Goal: Information Seeking & Learning: Learn about a topic

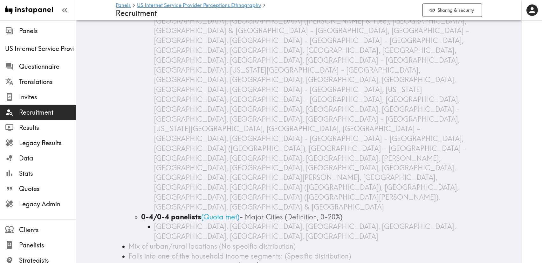
scroll to position [381, 0]
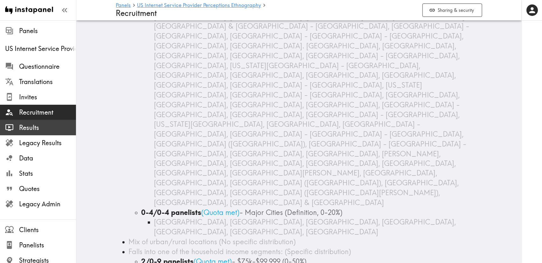
click at [47, 130] on span "Results" at bounding box center [47, 127] width 57 height 9
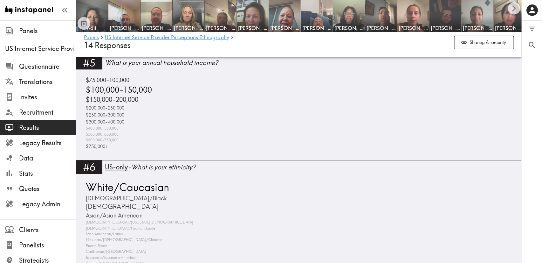
scroll to position [1001, 0]
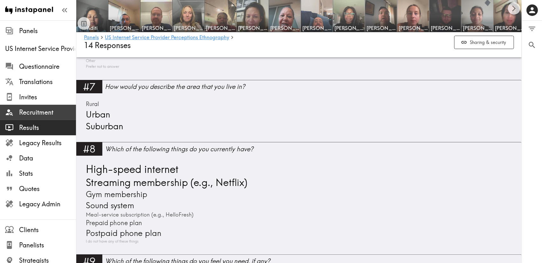
click at [36, 115] on span "Recruitment" at bounding box center [47, 112] width 57 height 9
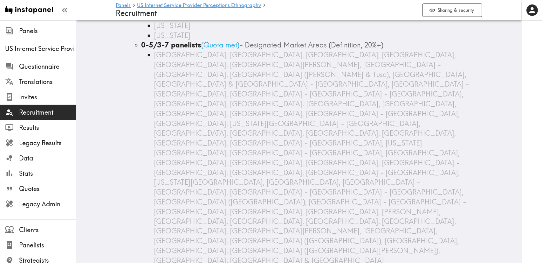
scroll to position [334, 0]
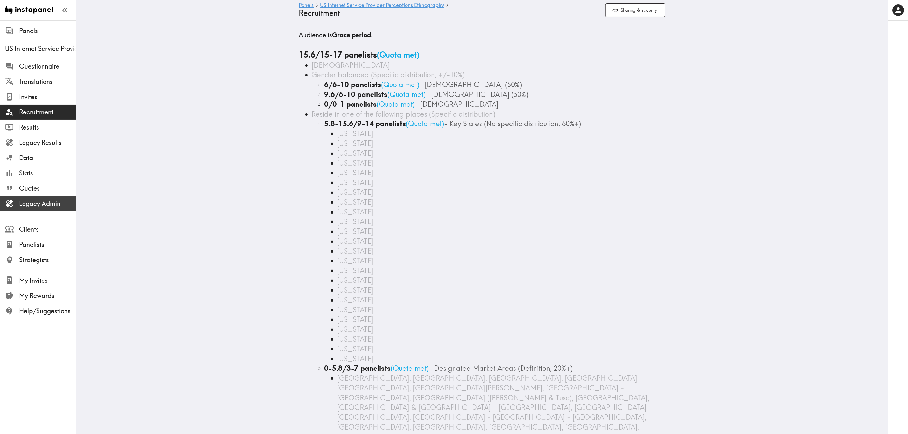
click at [54, 203] on span "Legacy Admin" at bounding box center [47, 203] width 57 height 9
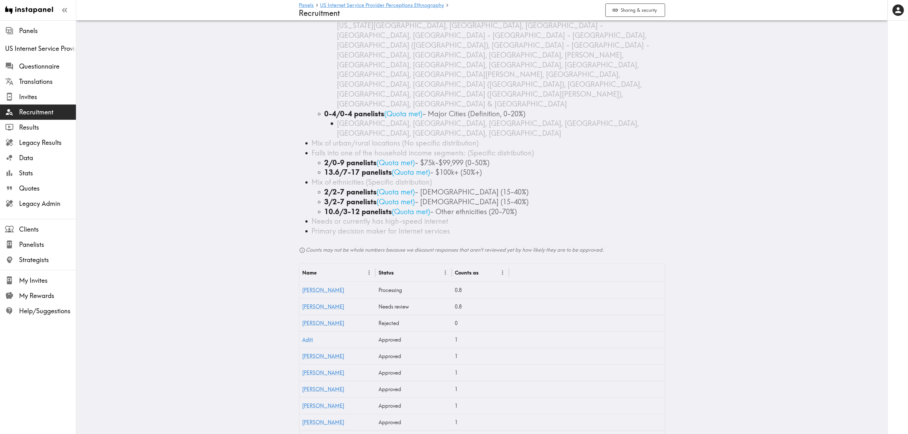
scroll to position [463, 0]
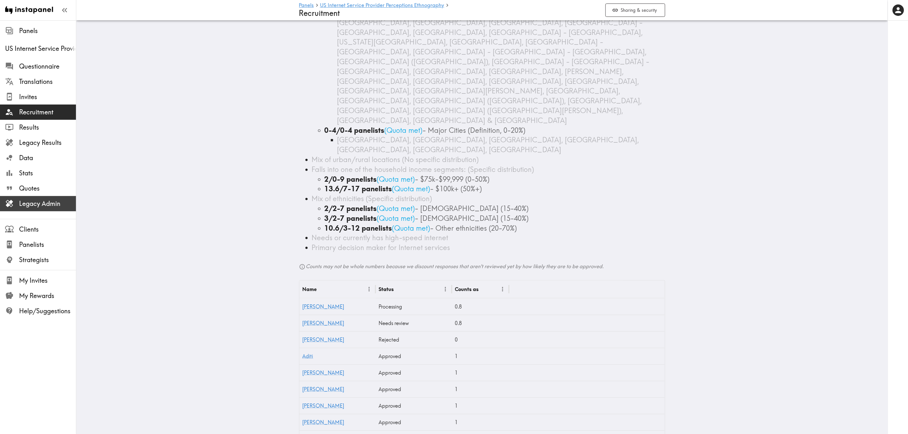
click at [66, 201] on span "Legacy Admin" at bounding box center [47, 203] width 57 height 9
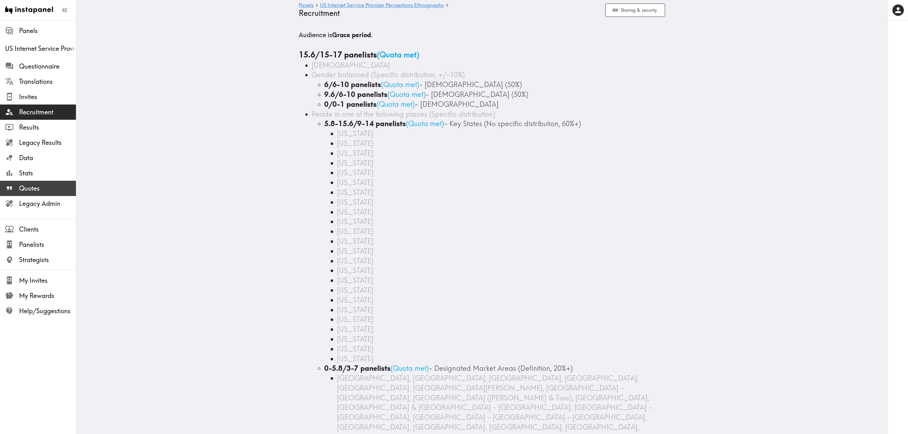
click at [46, 183] on span "Quotes" at bounding box center [47, 188] width 57 height 11
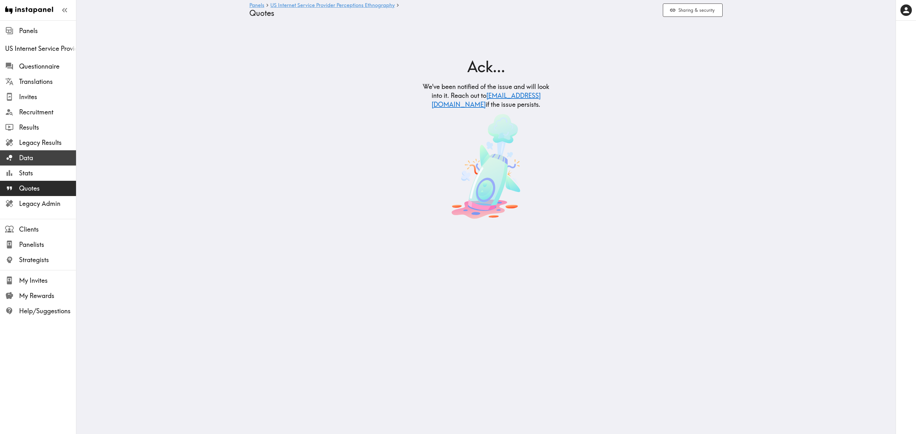
click at [53, 152] on div "Data" at bounding box center [38, 158] width 76 height 17
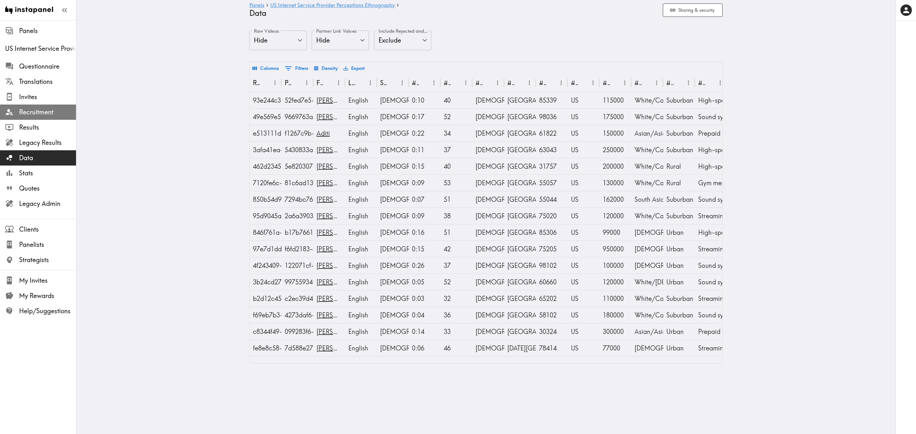
click at [57, 116] on span "Recruitment" at bounding box center [47, 112] width 57 height 9
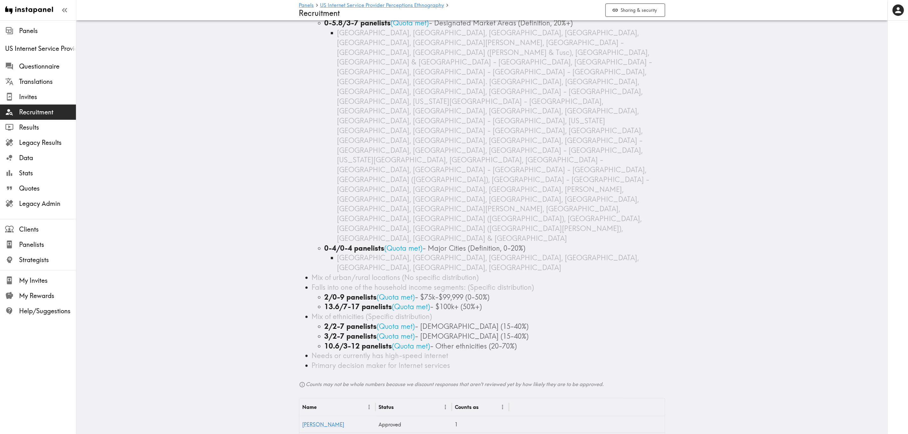
scroll to position [477, 0]
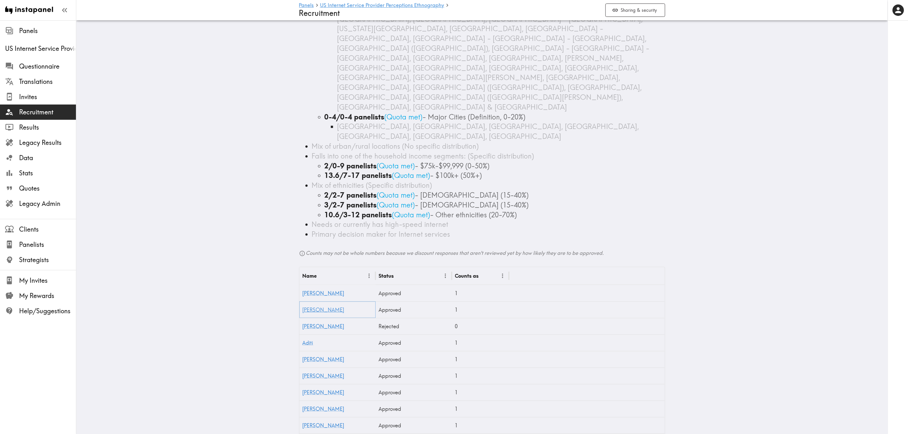
click at [315, 307] on link "[PERSON_NAME]" at bounding box center [324, 310] width 42 height 6
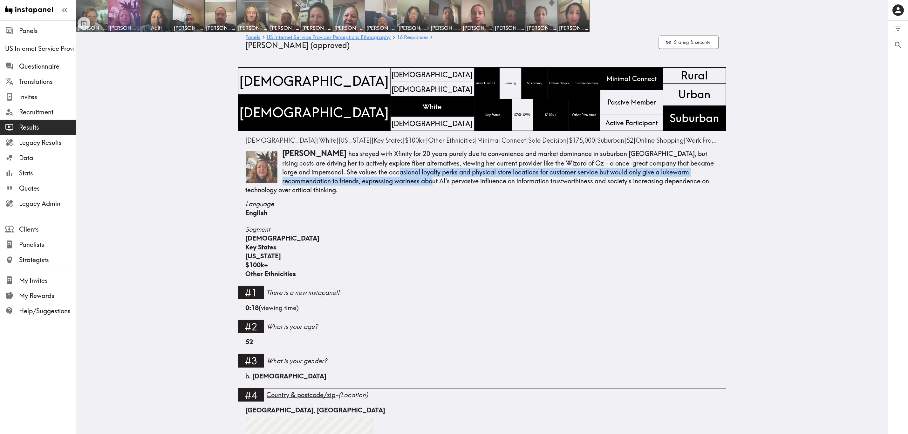
drag, startPoint x: 346, startPoint y: 171, endPoint x: 376, endPoint y: 179, distance: 31.0
click at [376, 179] on p "[PERSON_NAME] has stayed with Xfinity for 20 years purely due to convenience an…" at bounding box center [482, 171] width 473 height 46
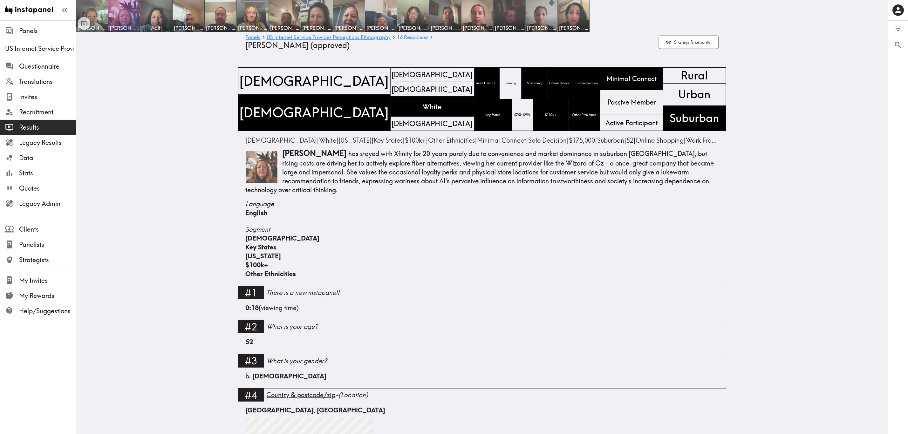
click at [387, 179] on p "[PERSON_NAME] has stayed with Xfinity for 20 years purely due to convenience an…" at bounding box center [482, 171] width 473 height 46
click at [48, 124] on span "Results" at bounding box center [47, 127] width 57 height 9
click at [364, 39] on link "US Internet Service Provider Perceptions Ethnography" at bounding box center [329, 38] width 124 height 6
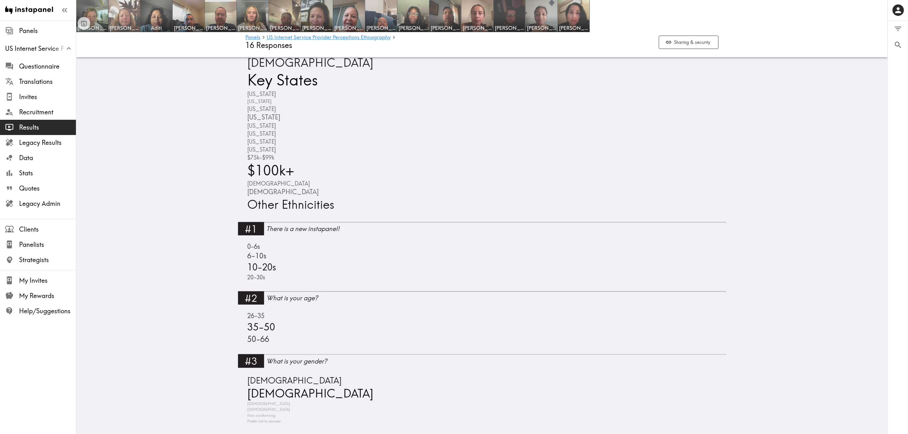
scroll to position [334, 0]
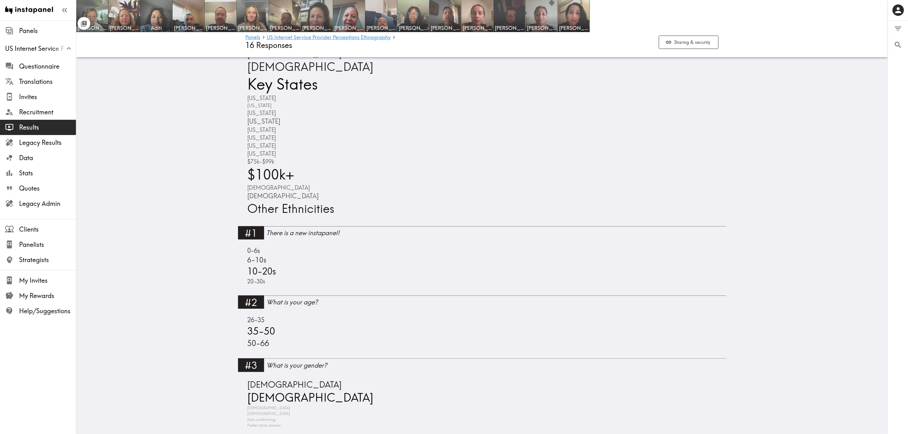
click at [84, 23] on icon "Toggle between responses and questions" at bounding box center [84, 23] width 5 height 5
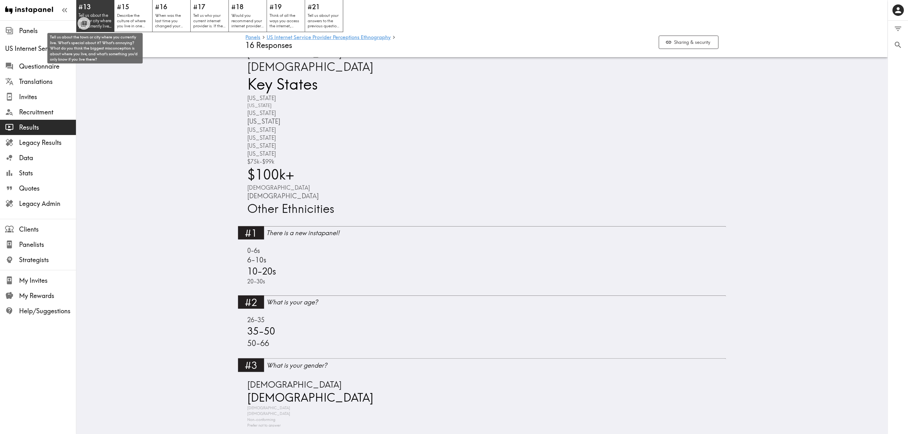
click at [105, 17] on p "Tell us about the town or city where you currently live. What's special about i…" at bounding box center [95, 21] width 33 height 16
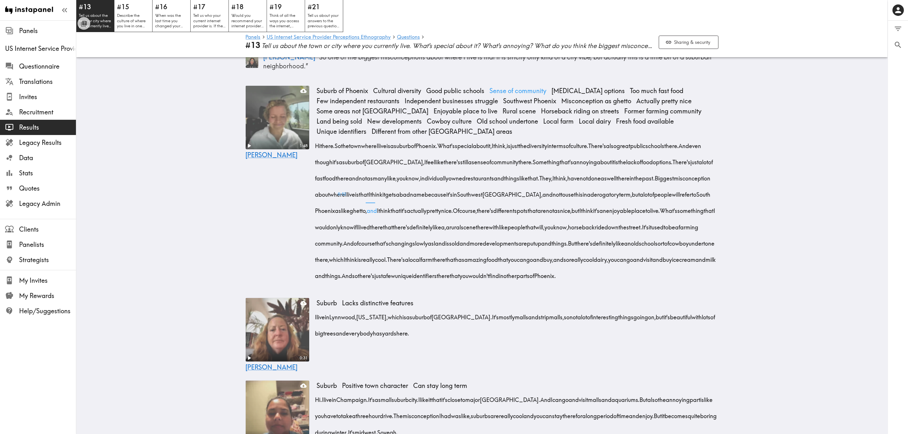
scroll to position [191, 0]
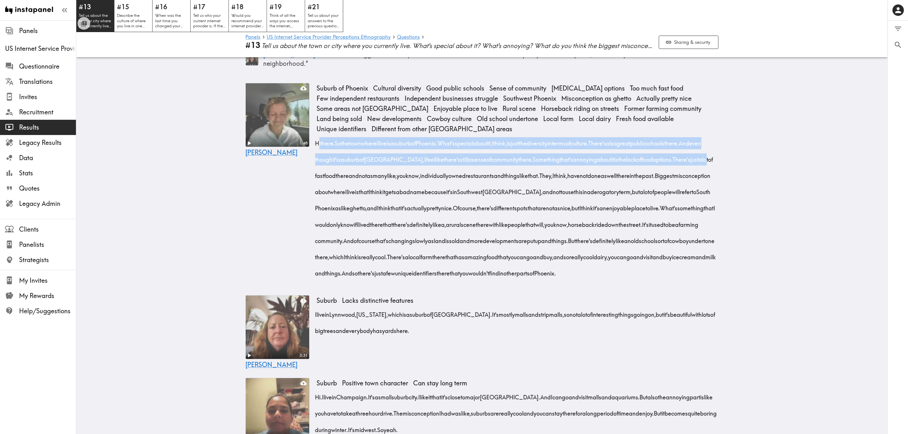
drag, startPoint x: 315, startPoint y: 133, endPoint x: 374, endPoint y: 160, distance: 65.2
click at [372, 158] on div "Hi there. So the town where I live is a suburb of Phoenix. What's special about…" at bounding box center [518, 206] width 402 height 147
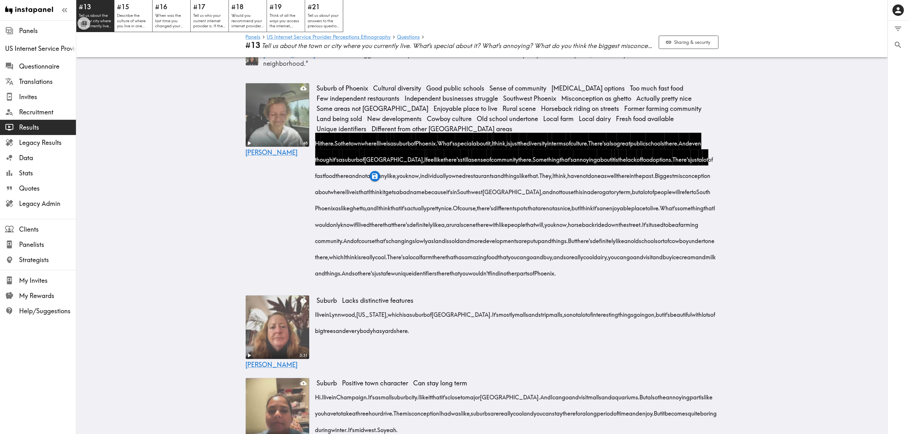
click at [247, 185] on div "1:48 Juliet" at bounding box center [278, 184] width 64 height 203
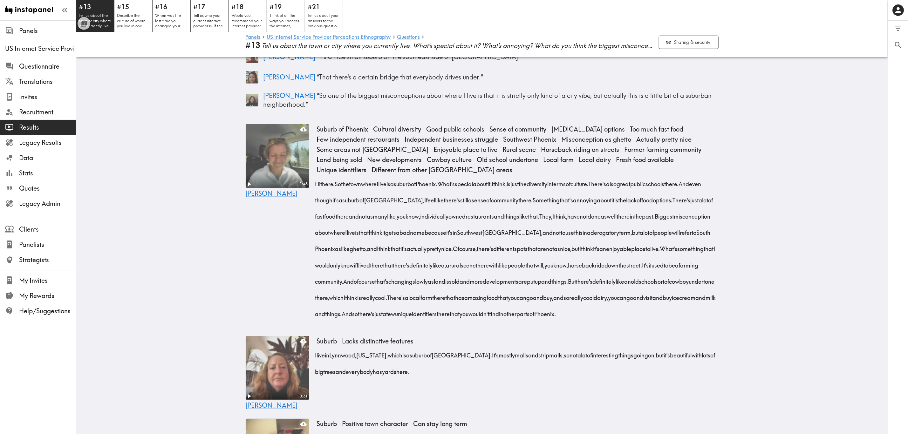
scroll to position [143, 0]
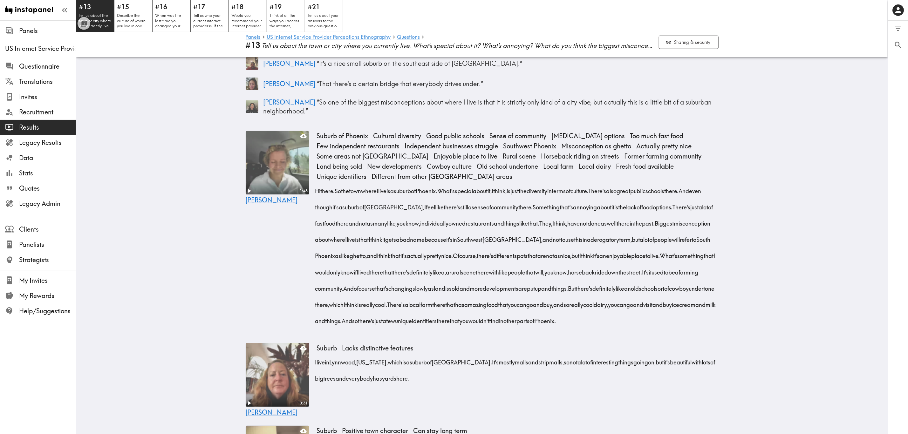
drag, startPoint x: 458, startPoint y: 179, endPoint x: 581, endPoint y: 275, distance: 155.7
click at [581, 275] on div "Hi there. So the town where I live is a suburb of [GEOGRAPHIC_DATA]. What's spe…" at bounding box center [518, 254] width 402 height 147
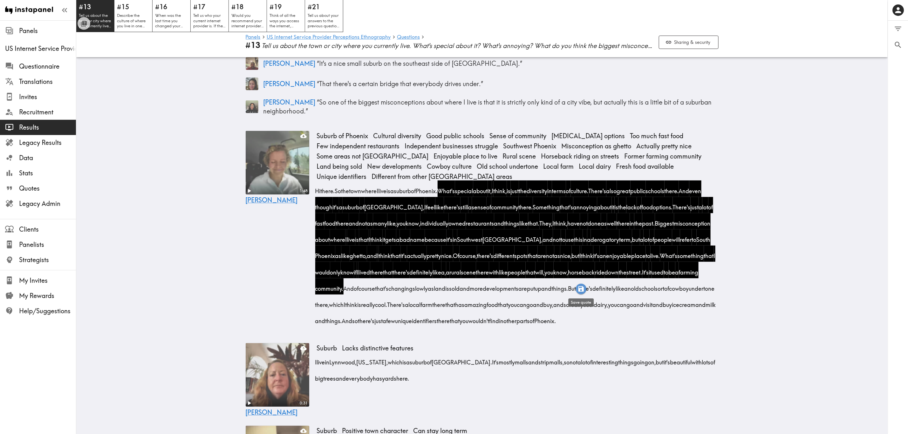
click at [581, 285] on icon "button" at bounding box center [581, 288] width 7 height 7
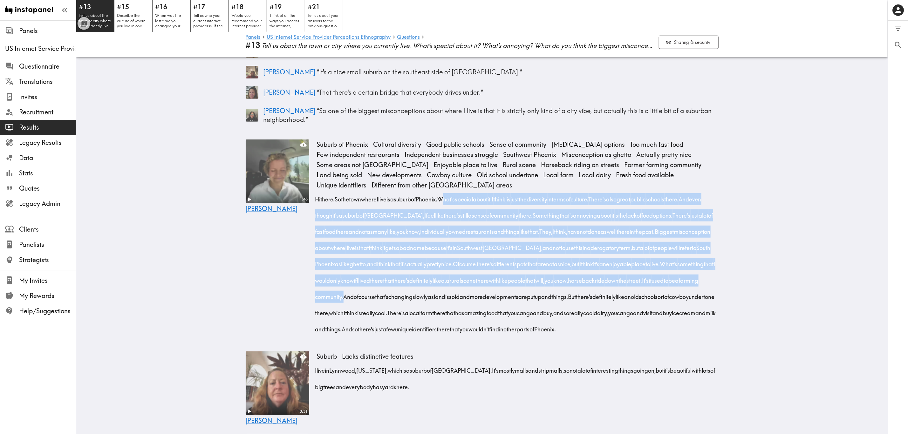
scroll to position [158, 0]
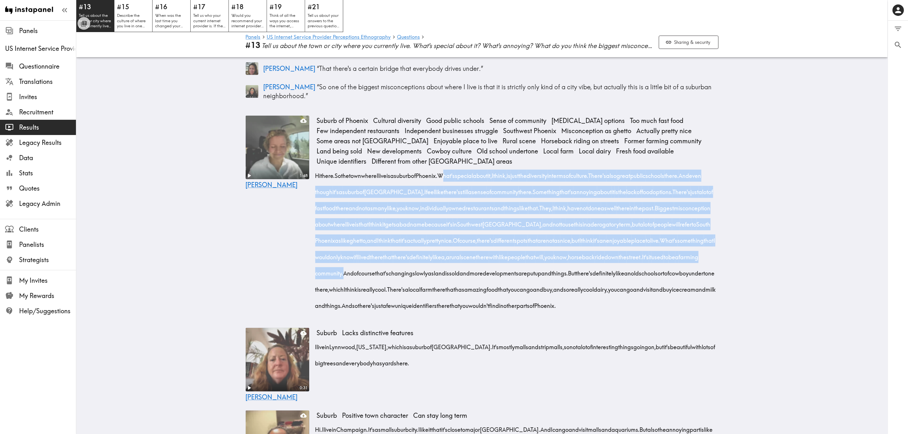
drag, startPoint x: 458, startPoint y: 179, endPoint x: 581, endPoint y: 278, distance: 158.0
click at [581, 278] on div "Hi there. So the town where I live is a suburb of Phoenix. What's special about…" at bounding box center [518, 238] width 402 height 147
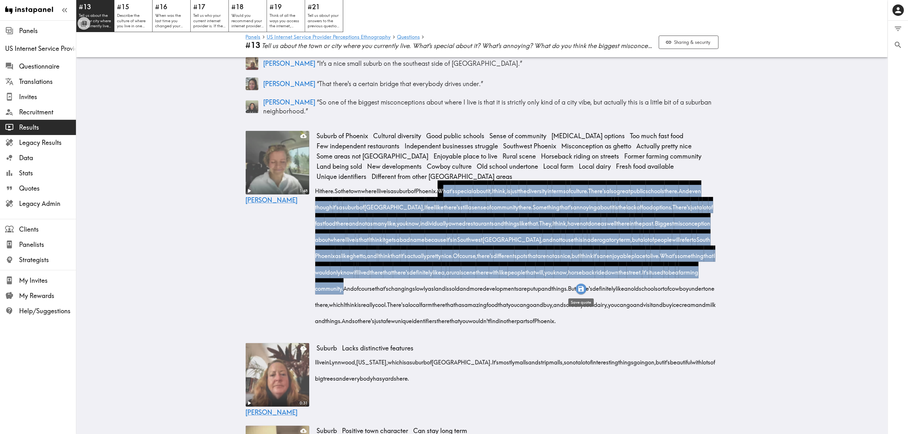
click at [582, 289] on icon "button" at bounding box center [581, 288] width 5 height 5
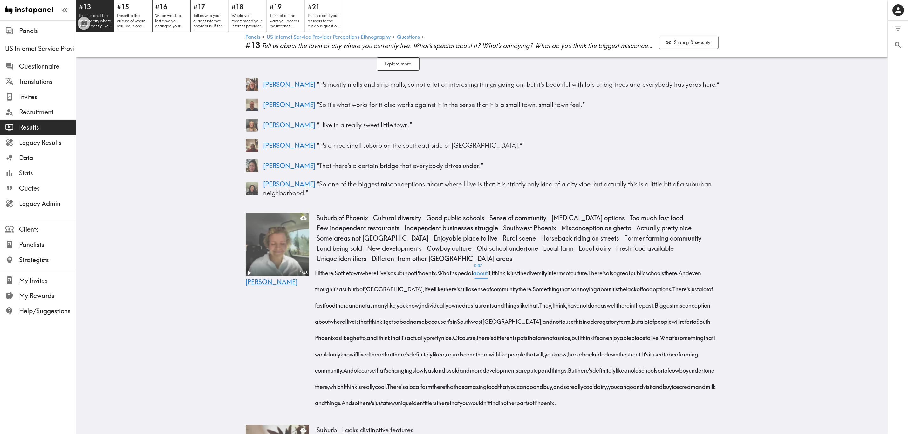
scroll to position [238, 0]
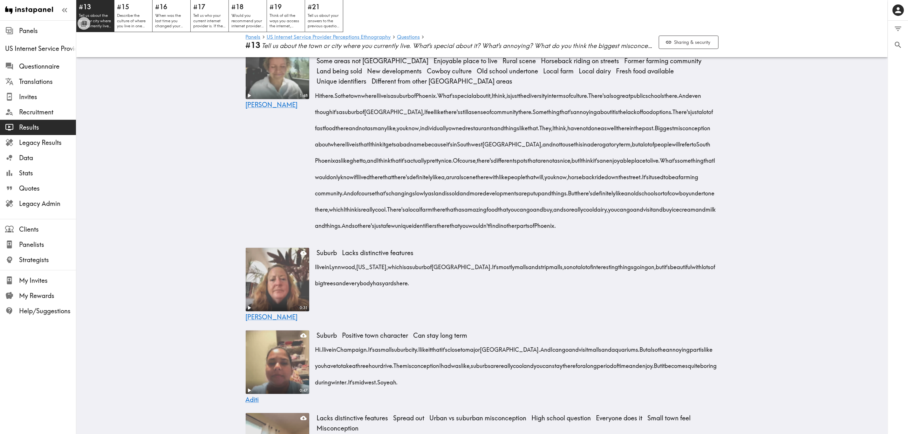
drag, startPoint x: 434, startPoint y: 200, endPoint x: 610, endPoint y: 198, distance: 176.1
click at [610, 198] on span "But there's definitely like an old school sort of cowboy undertone there, which…" at bounding box center [517, 201] width 400 height 24
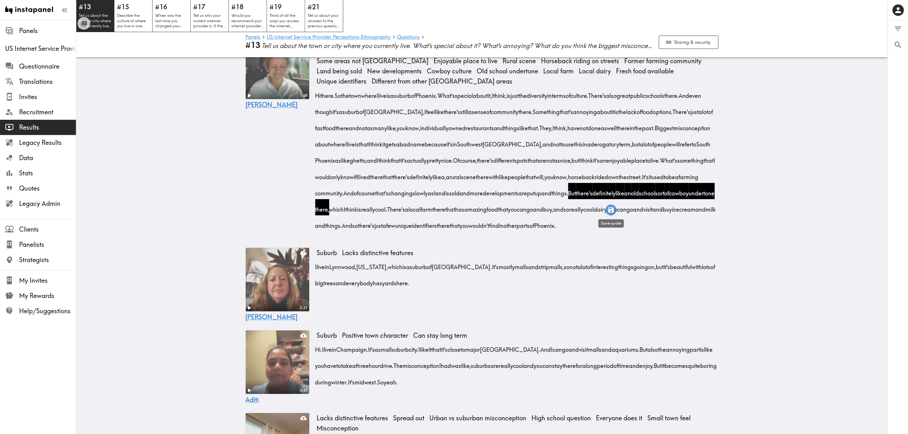
click at [613, 209] on icon "button" at bounding box center [610, 209] width 5 height 5
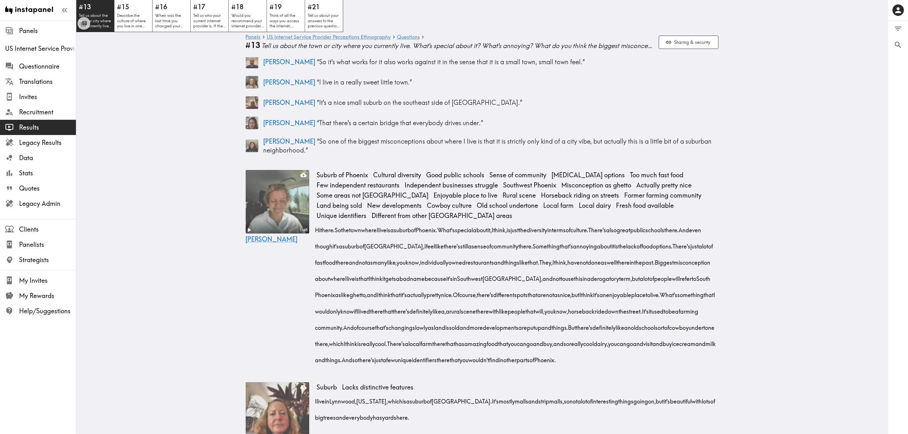
scroll to position [238, 0]
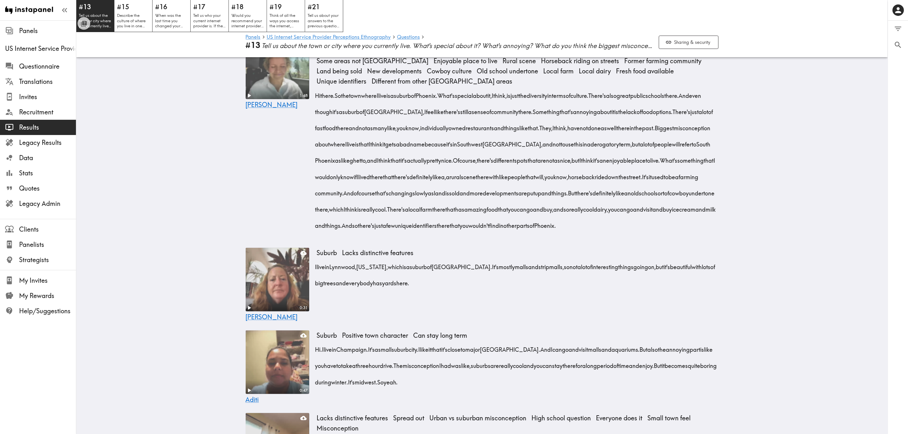
drag, startPoint x: 312, startPoint y: 274, endPoint x: 444, endPoint y: 289, distance: 132.5
click at [444, 289] on div "I live in [GEOGRAPHIC_DATA], [US_STATE], which is a suburb of [GEOGRAPHIC_DATA]…" at bounding box center [518, 273] width 402 height 32
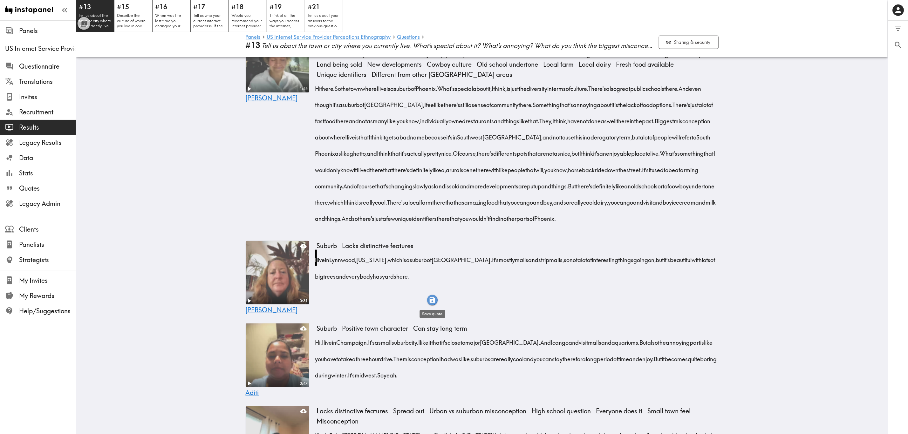
click at [430, 298] on icon "button" at bounding box center [432, 300] width 5 height 5
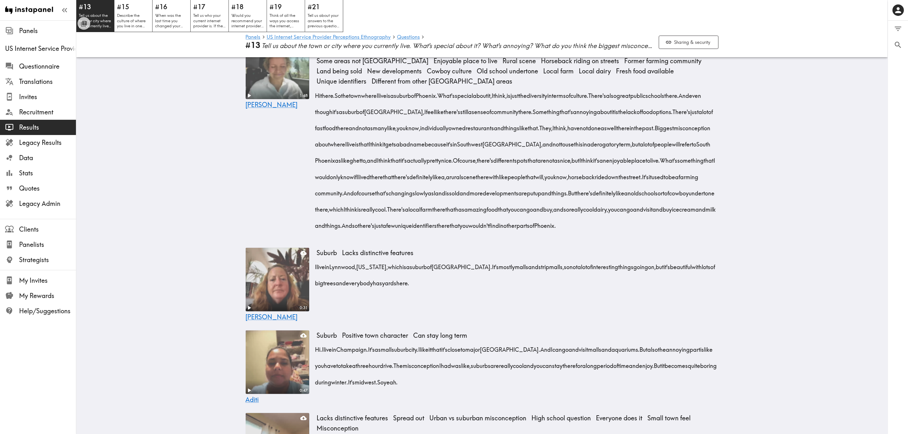
drag, startPoint x: 436, startPoint y: 289, endPoint x: 313, endPoint y: 273, distance: 124.4
click at [317, 273] on div "I live in [GEOGRAPHIC_DATA], [US_STATE], which is a suburb of [GEOGRAPHIC_DATA]…" at bounding box center [518, 273] width 402 height 32
click at [435, 302] on icon "button" at bounding box center [432, 300] width 5 height 5
click at [497, 303] on div "Suburb Lacks distinctive features I live in [GEOGRAPHIC_DATA], [US_STATE], whic…" at bounding box center [518, 285] width 402 height 74
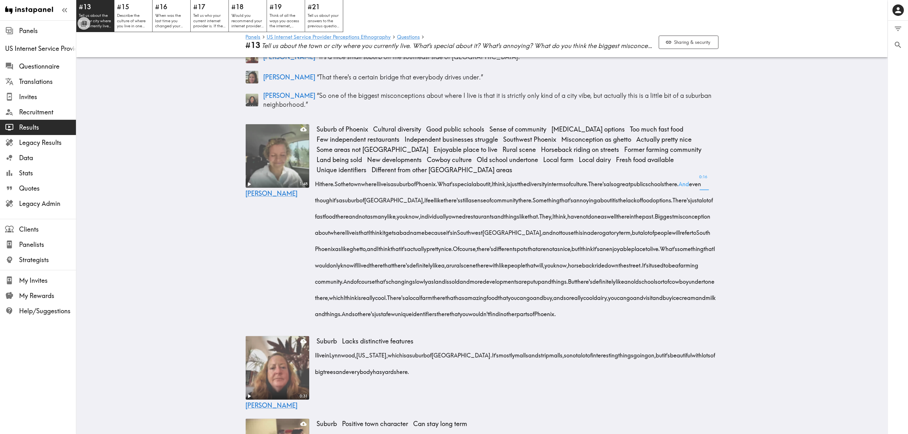
scroll to position [143, 0]
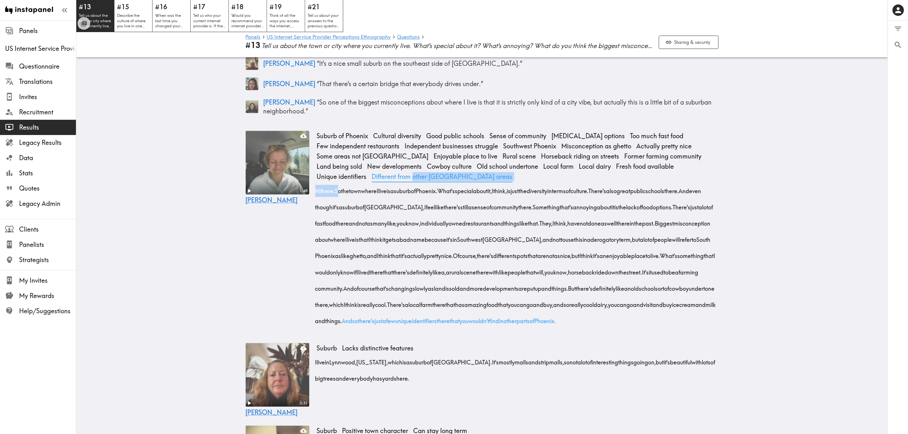
drag, startPoint x: 337, startPoint y: 181, endPoint x: 354, endPoint y: 167, distance: 22.2
click at [354, 166] on div "Suburb of Phoenix Cultural diversity Good public schools Sense of community Lac…" at bounding box center [518, 232] width 402 height 203
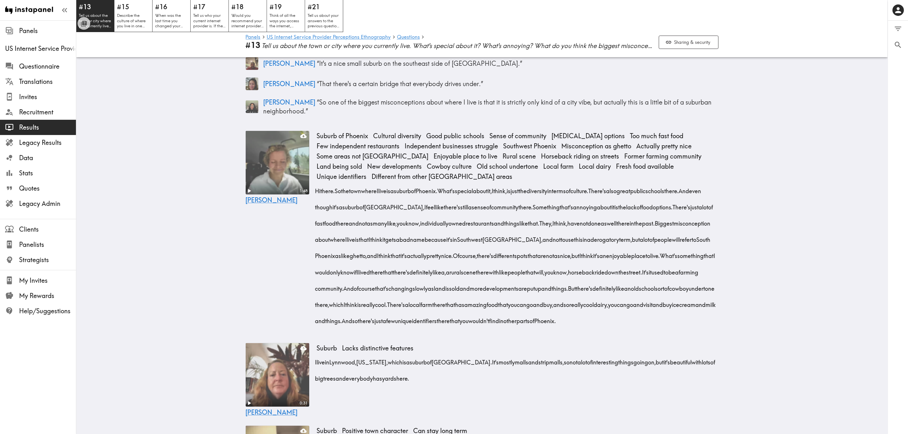
click at [456, 165] on div "Suburb of Phoenix Cultural diversity Good public schools Sense of community Lac…" at bounding box center [515, 156] width 402 height 51
drag, startPoint x: 456, startPoint y: 178, endPoint x: 582, endPoint y: 277, distance: 159.4
click at [582, 277] on div "Hi there. So the town where I live is a suburb of Phoenix. What's special about…" at bounding box center [518, 254] width 402 height 147
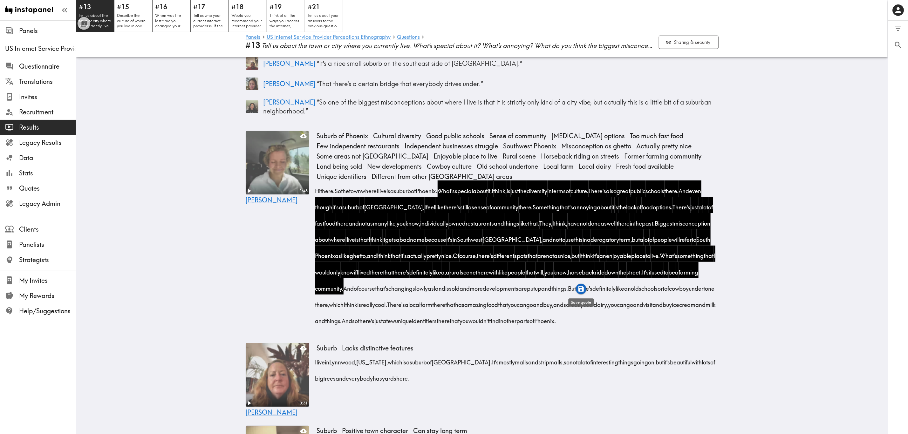
click at [582, 287] on icon "button" at bounding box center [581, 288] width 7 height 7
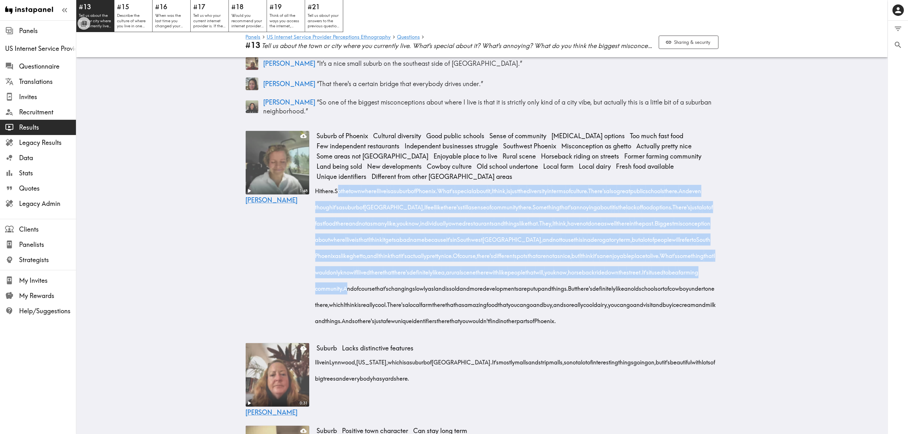
drag, startPoint x: 337, startPoint y: 181, endPoint x: 582, endPoint y: 277, distance: 263.3
click at [582, 277] on div "Hi there. So the town where I live is a suburb of Phoenix. What's special about…" at bounding box center [518, 254] width 402 height 147
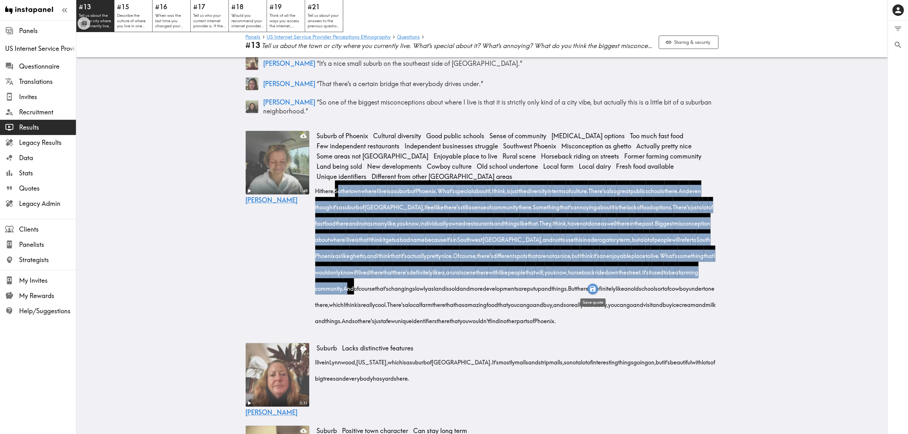
click at [591, 288] on icon "button" at bounding box center [592, 288] width 5 height 5
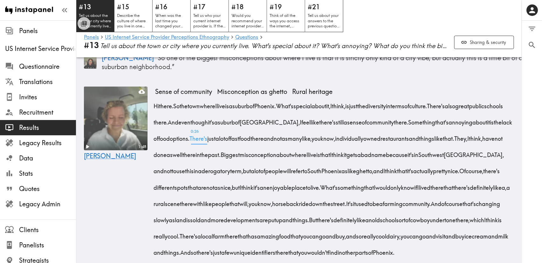
scroll to position [193, 0]
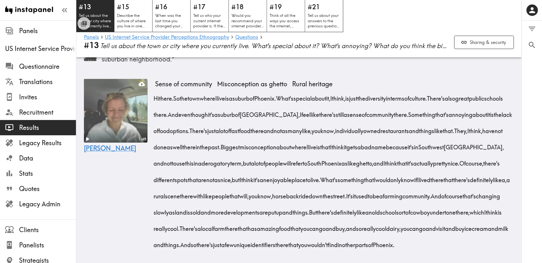
drag, startPoint x: 181, startPoint y: 97, endPoint x: 401, endPoint y: 216, distance: 250.9
click at [401, 216] on div "Hi there. So the town where I live is a suburb of Phoenix. What's special about…" at bounding box center [334, 169] width 359 height 163
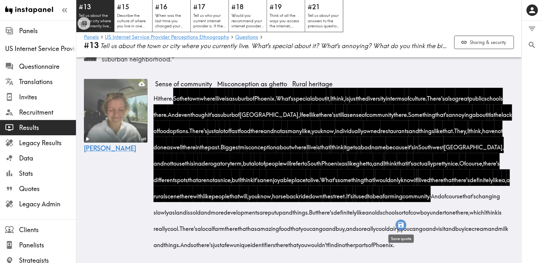
click at [400, 224] on icon "button" at bounding box center [400, 224] width 5 height 5
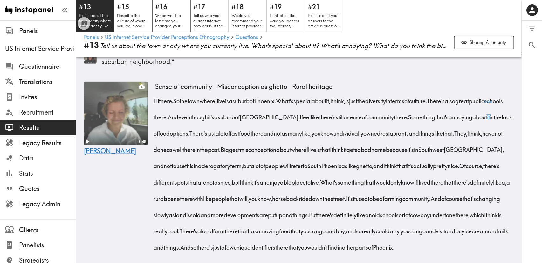
scroll to position [175, 0]
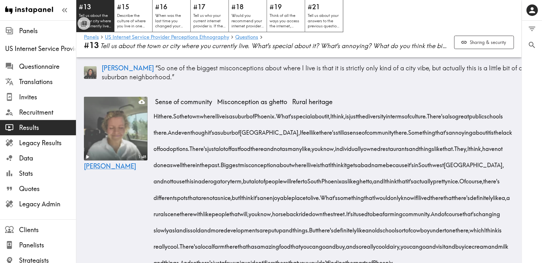
drag, startPoint x: 299, startPoint y: 114, endPoint x: 401, endPoint y: 229, distance: 153.6
click at [401, 229] on div "Hi there. So the town where I live is a suburb of Phoenix. What's special about…" at bounding box center [334, 187] width 359 height 163
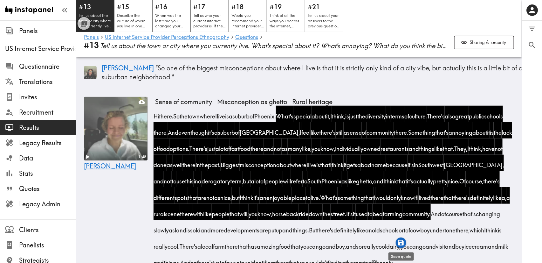
click at [402, 239] on icon "button" at bounding box center [400, 242] width 7 height 7
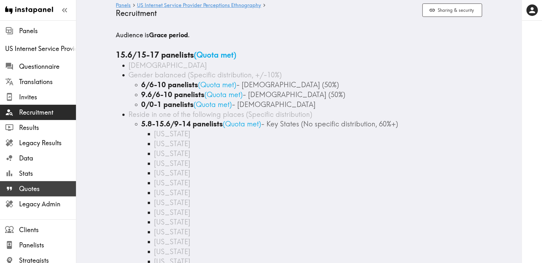
click at [47, 190] on span "Quotes" at bounding box center [47, 188] width 57 height 9
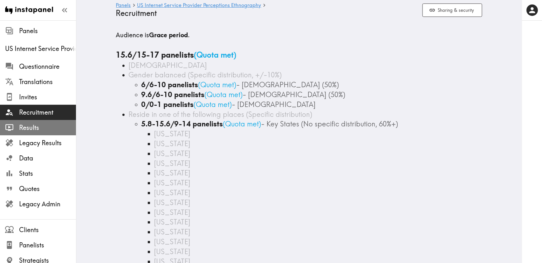
click at [52, 132] on span "Results" at bounding box center [47, 127] width 57 height 11
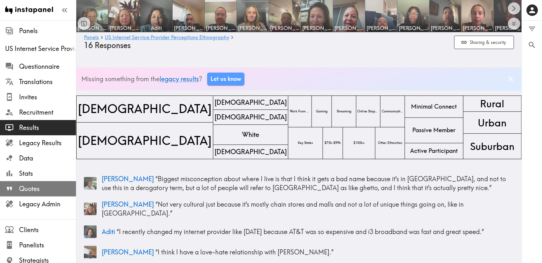
click at [39, 190] on span "Quotes" at bounding box center [47, 188] width 57 height 9
